Goal: Task Accomplishment & Management: Manage account settings

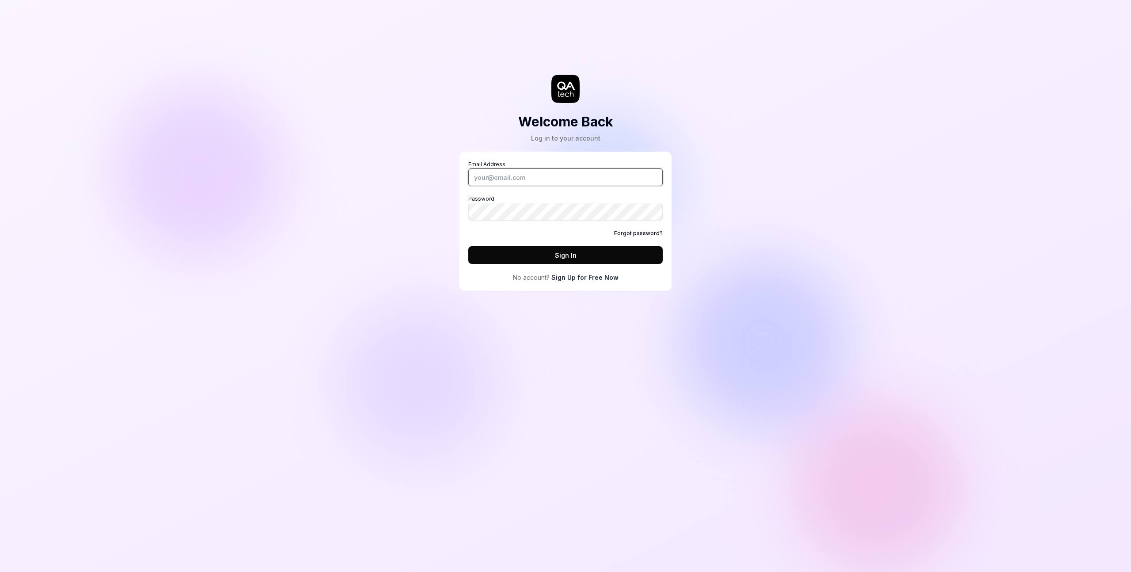
click at [545, 179] on input "Email Address" at bounding box center [566, 177] width 194 height 18
type input "[PERSON_NAME][EMAIL_ADDRESS][DOMAIN_NAME]"
click at [0, 571] on com-1password-button at bounding box center [0, 572] width 0 height 0
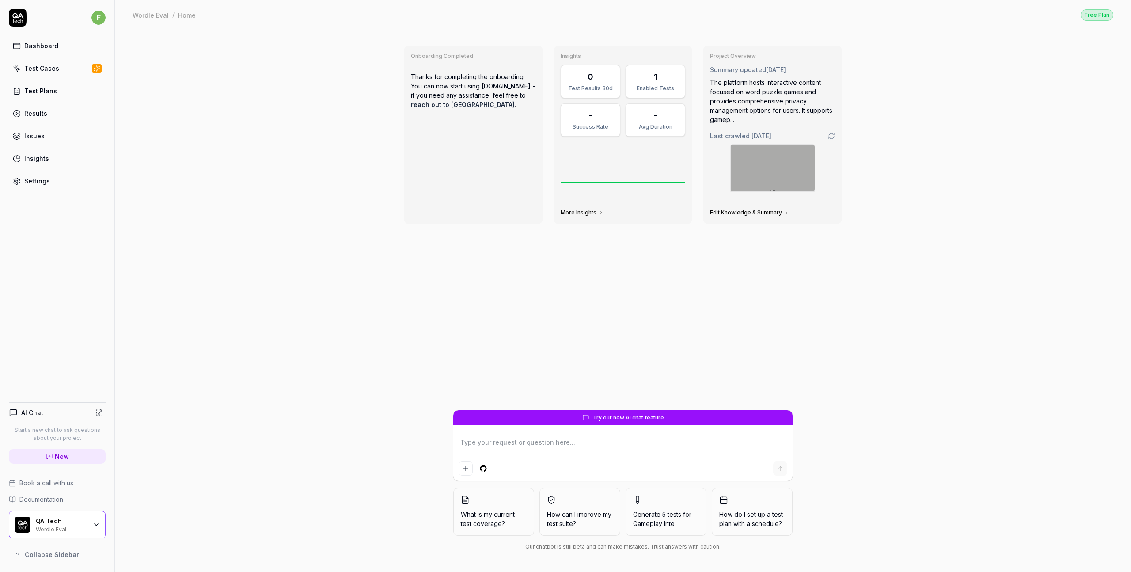
click at [50, 184] on link "Settings" at bounding box center [57, 180] width 97 height 17
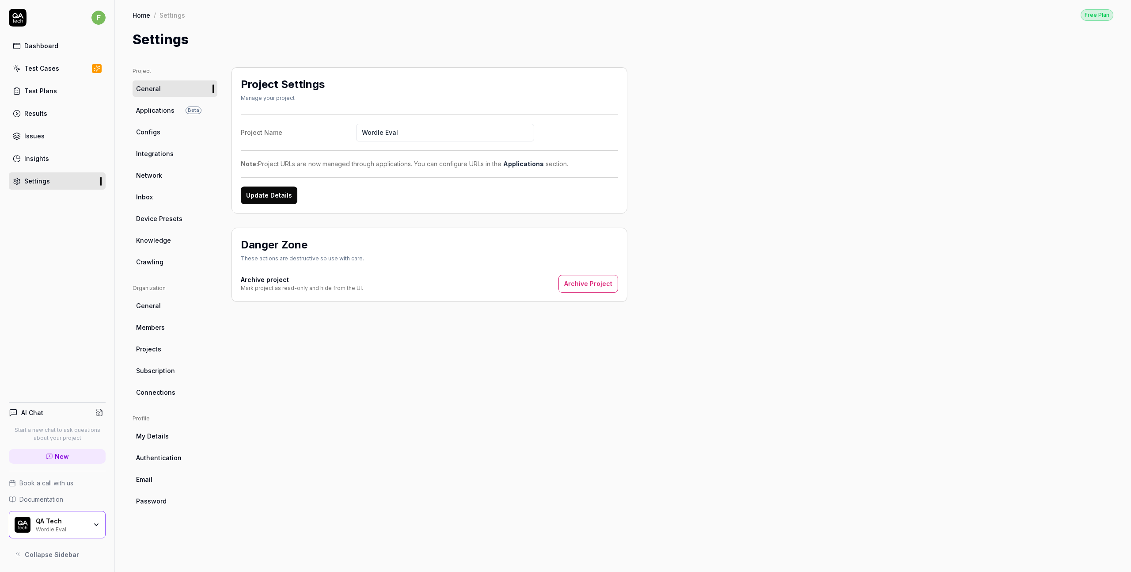
click at [175, 371] on link "Subscription" at bounding box center [175, 370] width 85 height 16
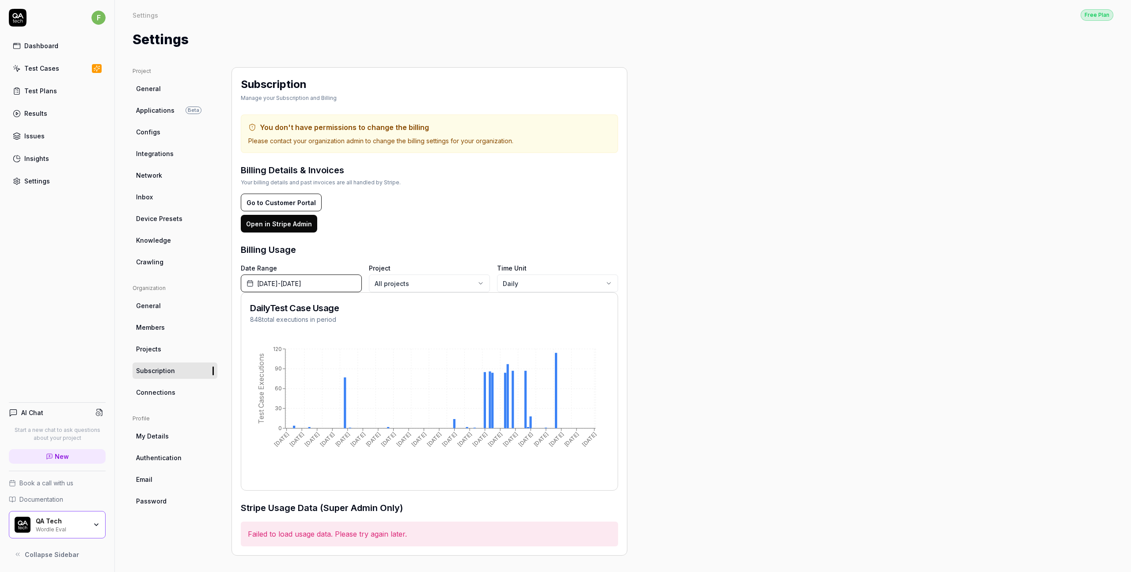
click at [554, 283] on body "f Dashboard Test Cases Test Plans Results Issues Insights Settings AI Chat Star…" at bounding box center [565, 286] width 1131 height 572
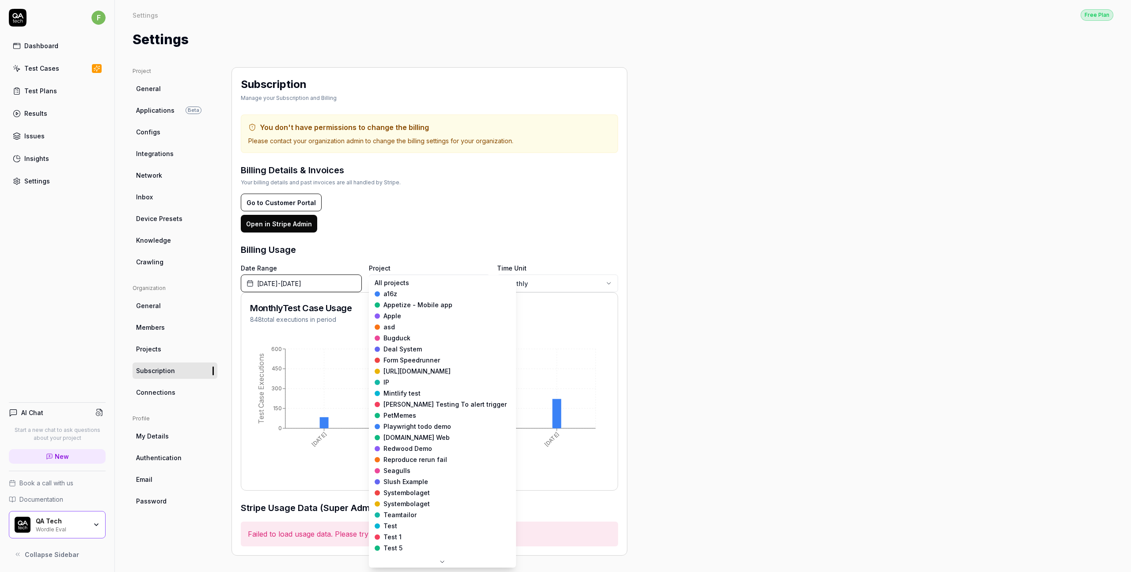
click at [431, 284] on body "f Dashboard Test Cases Test Plans Results Issues Insights Settings AI Chat Star…" at bounding box center [565, 286] width 1131 height 572
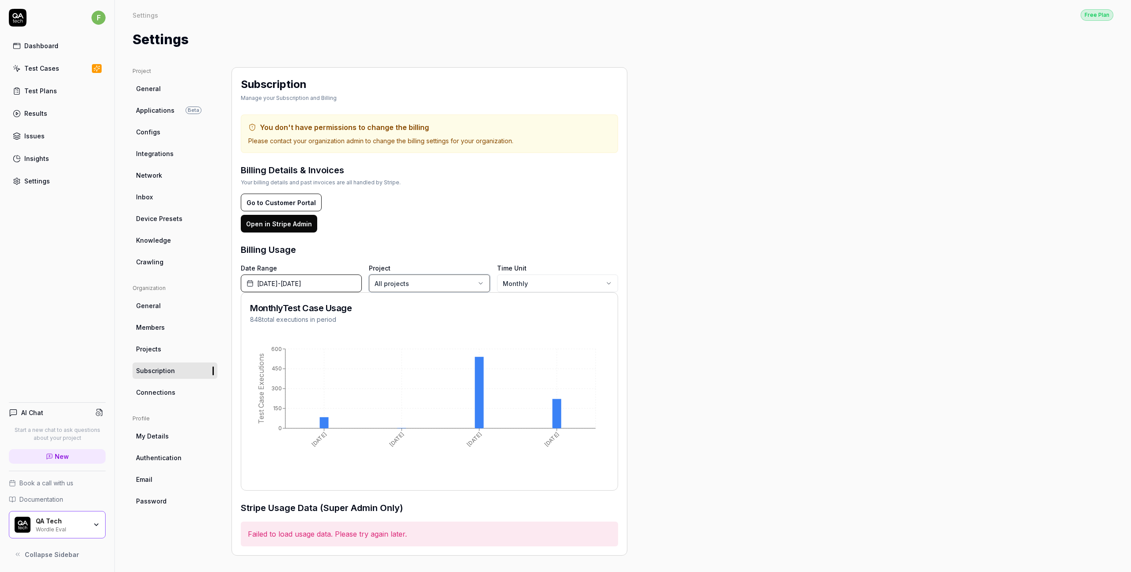
click at [319, 281] on html "f Dashboard Test Cases Test Plans Results Issues Insights Settings AI Chat Star…" at bounding box center [565, 286] width 1131 height 572
click at [301, 281] on span "[DATE] - [DATE]" at bounding box center [279, 283] width 44 height 9
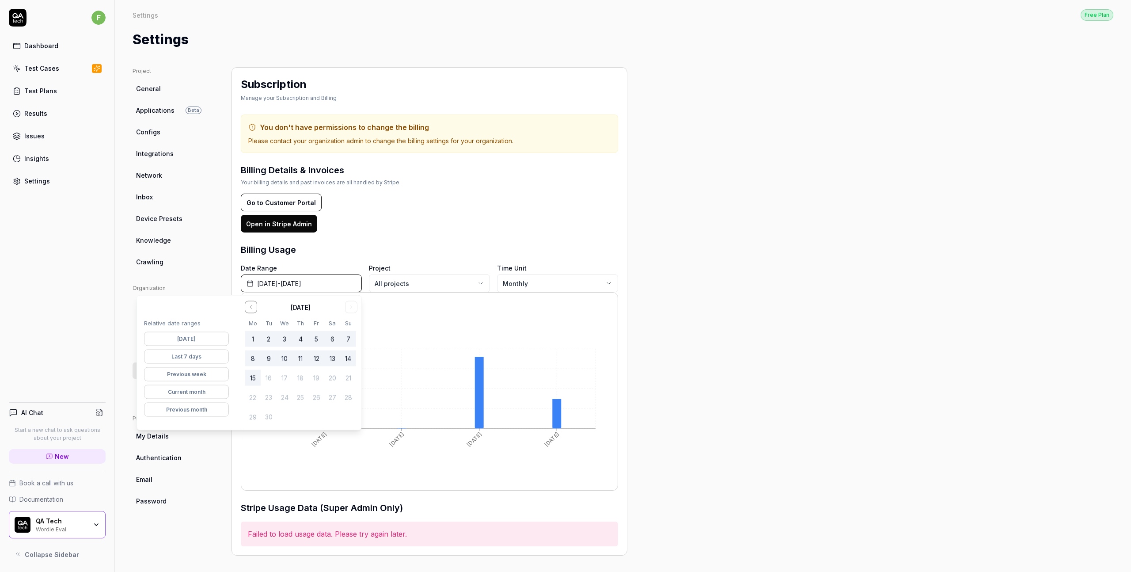
click at [332, 213] on div "Go to Customer Portal Open in Stripe Admin" at bounding box center [429, 213] width 377 height 39
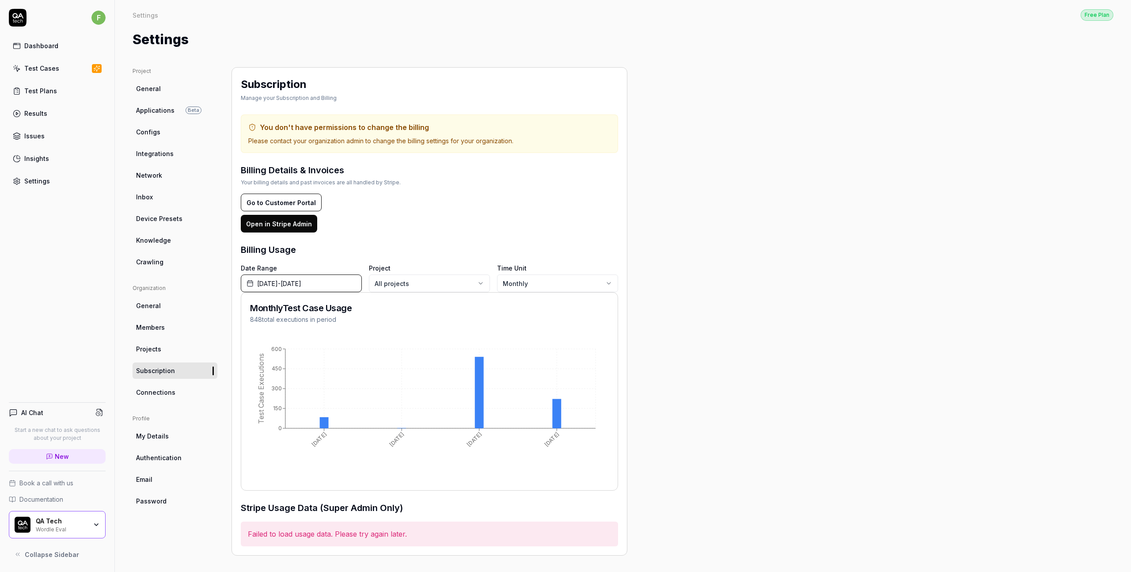
click at [310, 206] on button "Go to Customer Portal" at bounding box center [281, 203] width 81 height 18
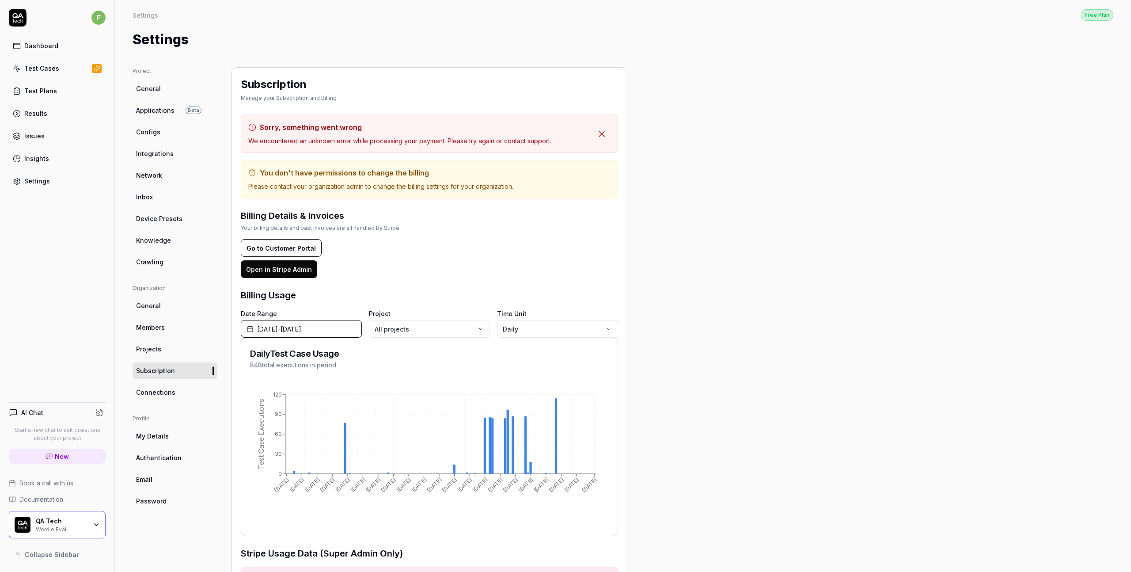
click at [282, 270] on button "Open in Stripe Admin" at bounding box center [279, 269] width 76 height 18
click at [51, 45] on div "Dashboard" at bounding box center [41, 45] width 34 height 9
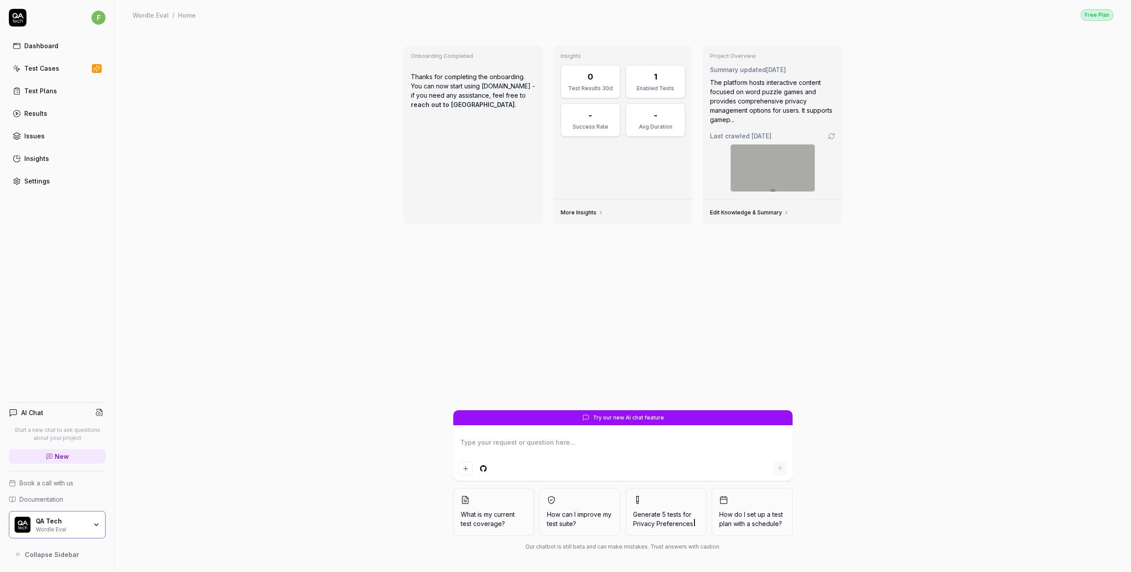
type textarea "*"
